Goal: Information Seeking & Learning: Learn about a topic

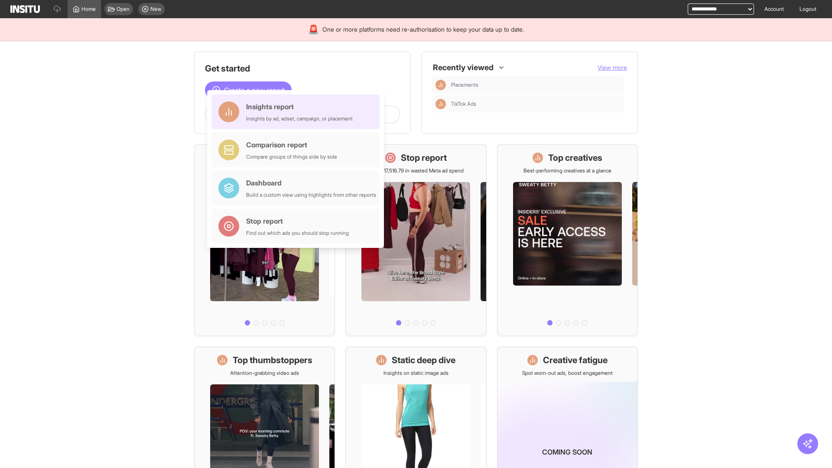
click at [298, 112] on div "Insights report Insights by ad, adset, campaign, or placement" at bounding box center [299, 111] width 107 height 21
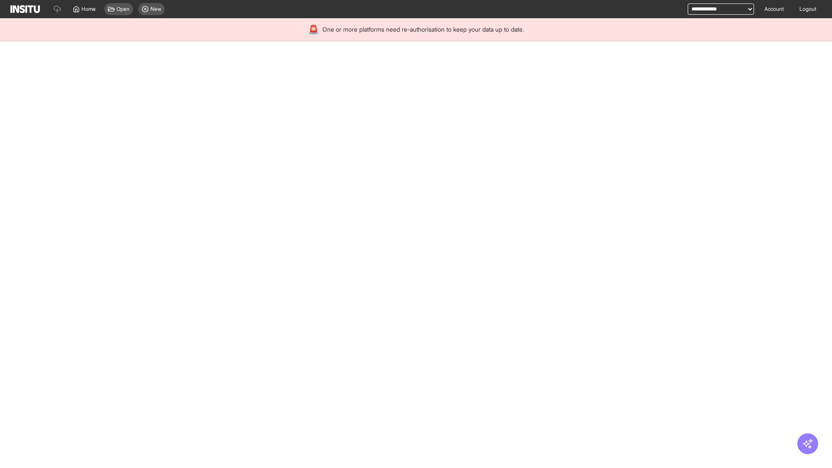
select select "**"
